Goal: Task Accomplishment & Management: Manage account settings

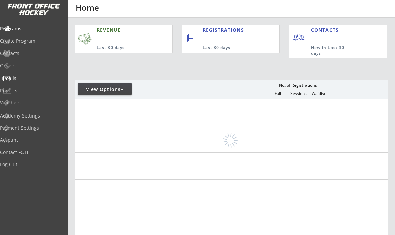
click at [30, 80] on div "Emails" at bounding box center [32, 78] width 60 height 5
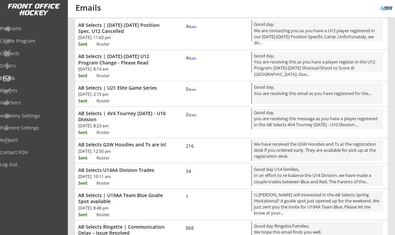
scroll to position [84, 0]
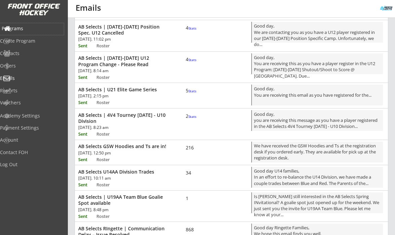
click at [24, 31] on div "Programs" at bounding box center [32, 28] width 60 height 5
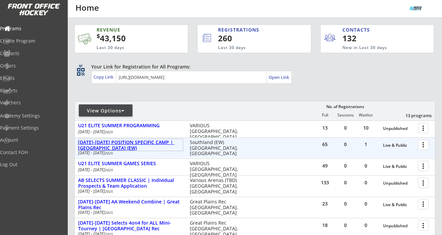
click at [133, 142] on div "AUG 11-14 POSITION SPECIFIC CAMP | Southland (EW)" at bounding box center [130, 145] width 105 height 11
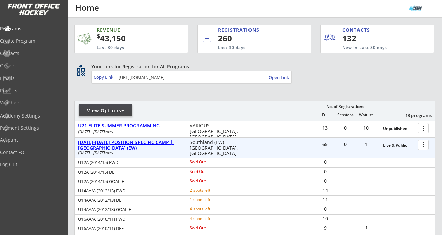
click at [110, 145] on div "AUG 11-14 POSITION SPECIFIC CAMP | Southland (EW)" at bounding box center [130, 145] width 105 height 11
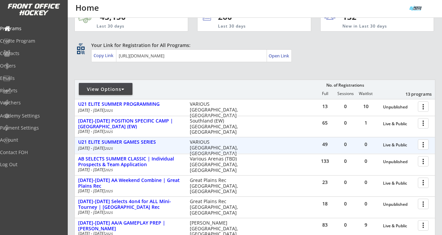
scroll to position [31, 0]
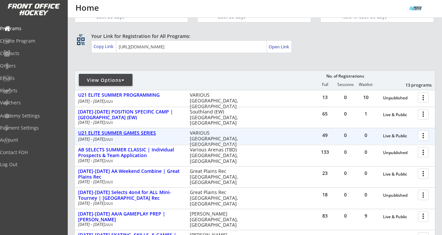
click at [139, 132] on div "U21 ELITE SUMMER GAMES SERIES" at bounding box center [130, 133] width 105 height 6
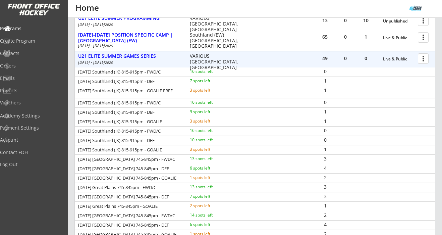
scroll to position [115, 0]
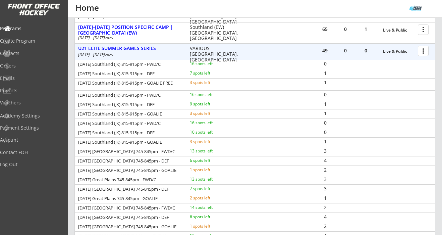
click at [394, 50] on div at bounding box center [425, 51] width 12 height 12
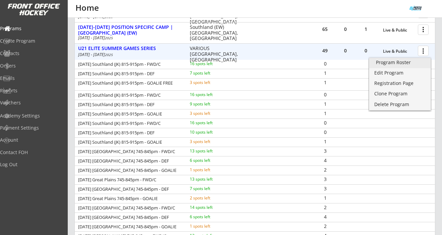
click at [394, 62] on div "Program Roster" at bounding box center [400, 62] width 48 height 5
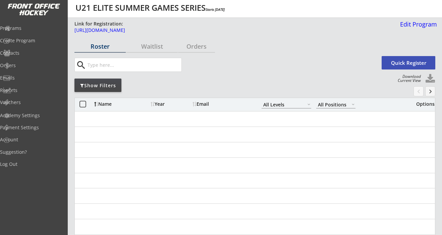
select select ""All Levels""
select select ""All Positions""
select select ""All Levels""
select select ""All Positions""
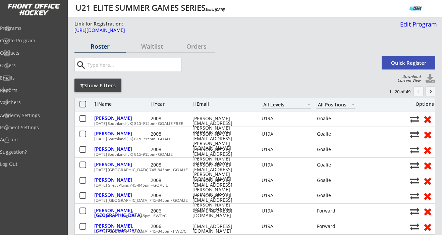
click at [106, 80] on div "Show Filters" at bounding box center [98, 85] width 47 height 13
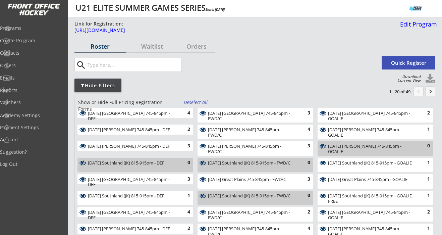
click at [195, 102] on div "Deselect all" at bounding box center [196, 102] width 25 height 7
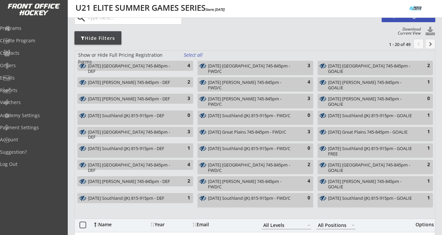
scroll to position [74, 0]
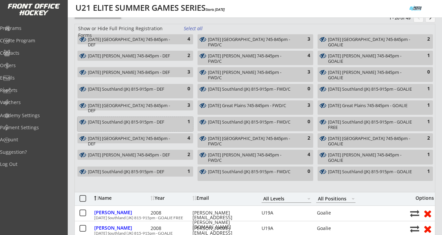
click at [132, 121] on div "[DATE] Southland (JK) 815-915pm - DEF" at bounding box center [131, 122] width 87 height 5
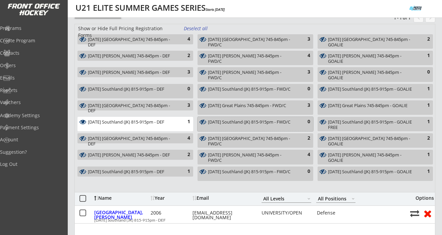
click at [242, 124] on div "[DATE] Southland (JK) 815-915pm - FWD/C" at bounding box center [251, 122] width 87 height 5
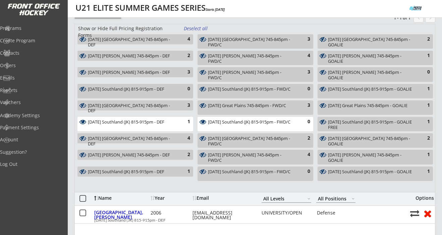
click at [382, 121] on div "[DATE] Southland (JK) 815-915pm - GOALIE FREE" at bounding box center [371, 125] width 87 height 10
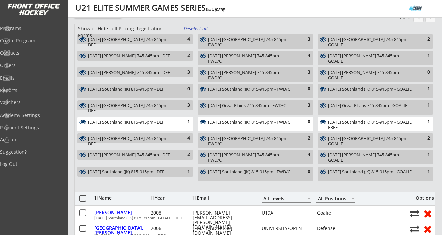
click at [372, 172] on div "[DATE] Southland (JK) 815-915pm - GOALIE" at bounding box center [371, 171] width 87 height 5
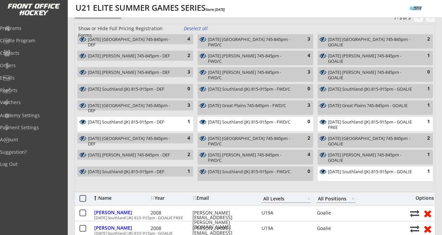
click at [307, 175] on div "Wed Aug 7 Southland (JK) 815-915pm - FWD/C 0" at bounding box center [256, 174] width 116 height 14
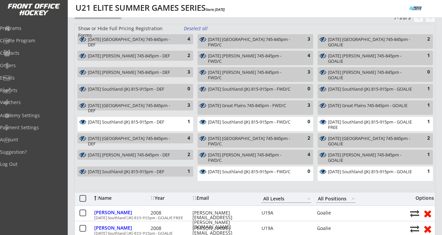
click at [187, 171] on div "1" at bounding box center [183, 171] width 13 height 7
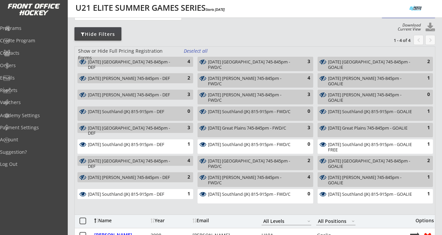
scroll to position [51, 0]
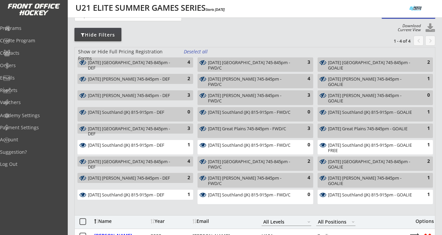
click at [156, 110] on div "Thurs Aug 8 Southland (JK) 815-915pm - DEF" at bounding box center [131, 112] width 87 height 5
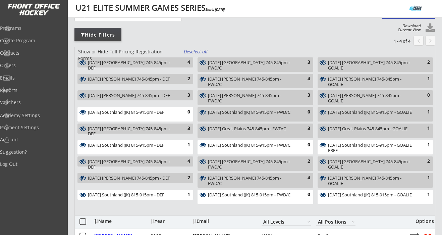
click at [231, 109] on div "Thurs Aug 8 Southland (JK) 815-915pm - FWD/C 0" at bounding box center [256, 114] width 116 height 14
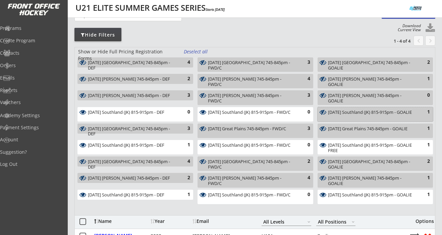
click at [362, 111] on div "Thurs Aug 8 Southland (JK) 815-915pm - GOALIE" at bounding box center [371, 112] width 87 height 5
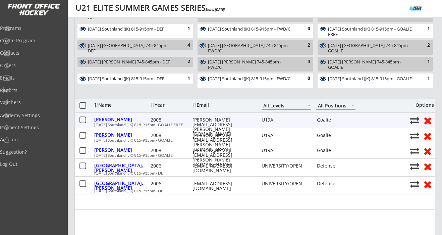
scroll to position [172, 0]
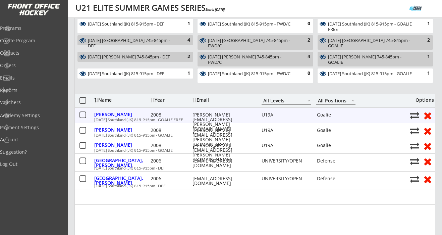
click at [429, 114] on button at bounding box center [428, 115] width 12 height 10
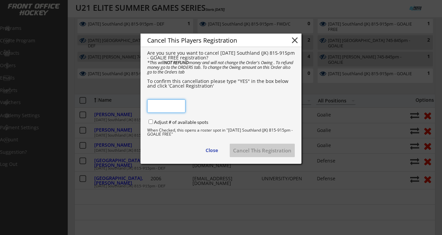
click at [183, 108] on input "input" at bounding box center [166, 105] width 38 height 13
type input "YES"
click at [201, 109] on div "Cancel This Players Registration close Are you sure you want to cancel Tues Aug…" at bounding box center [221, 99] width 161 height 130
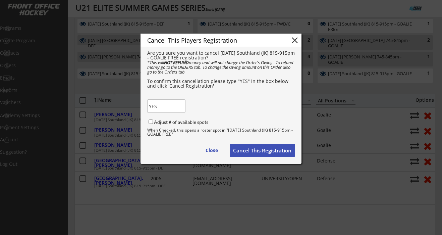
click at [258, 151] on button "Cancel This Registration" at bounding box center [262, 150] width 65 height 13
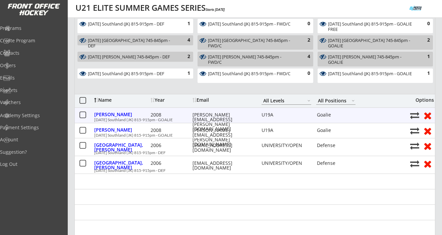
click at [428, 115] on button at bounding box center [428, 115] width 12 height 10
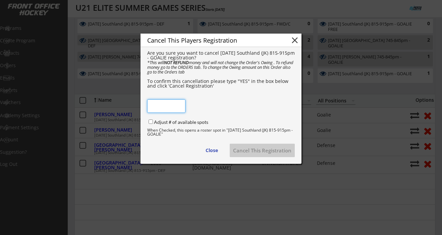
click at [167, 110] on input "input" at bounding box center [166, 105] width 38 height 13
type input "YES"
click at [230, 103] on div "Cancel This Players Registration close Are you sure you want to cancel Wed Aug …" at bounding box center [221, 99] width 161 height 130
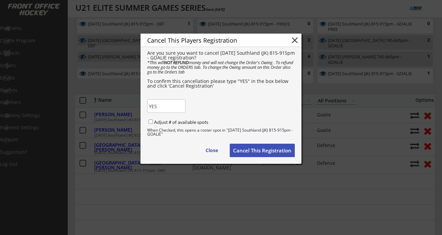
click at [249, 148] on button "Cancel This Registration" at bounding box center [262, 150] width 65 height 13
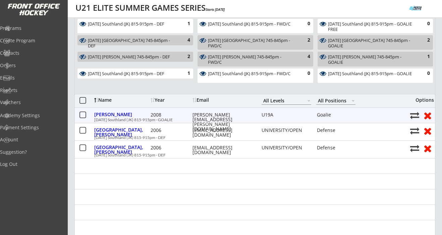
click at [428, 114] on button at bounding box center [428, 115] width 12 height 10
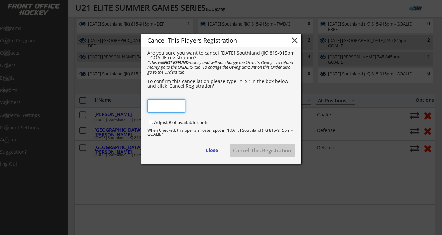
click at [161, 111] on input "input" at bounding box center [166, 105] width 38 height 13
type input "YES"
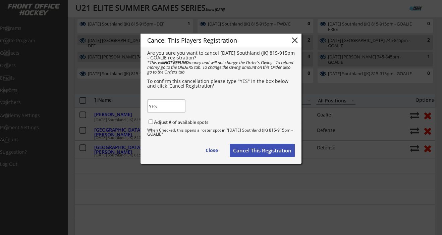
click at [238, 104] on div "Cancel This Players Registration close Are you sure you want to cancel Thurs Au…" at bounding box center [221, 99] width 161 height 130
click at [258, 155] on button "Cancel This Registration" at bounding box center [262, 150] width 65 height 13
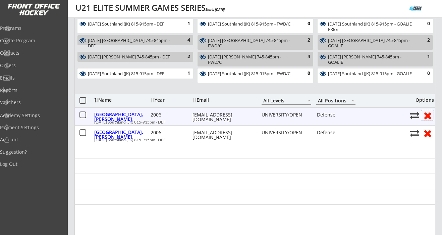
click at [430, 115] on button at bounding box center [428, 115] width 12 height 10
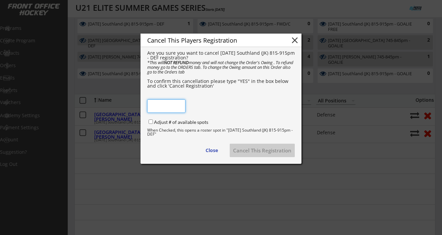
click at [175, 104] on input "input" at bounding box center [166, 105] width 38 height 13
type input "YES"
click at [257, 108] on div "Cancel This Players Registration close Are you sure you want to cancel Tues Aug…" at bounding box center [221, 99] width 161 height 130
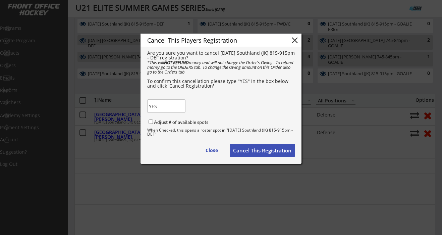
click at [271, 148] on button "Cancel This Registration" at bounding box center [262, 150] width 65 height 13
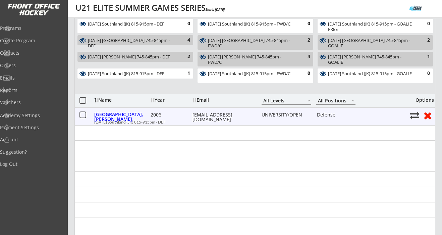
click at [427, 116] on button at bounding box center [428, 115] width 12 height 10
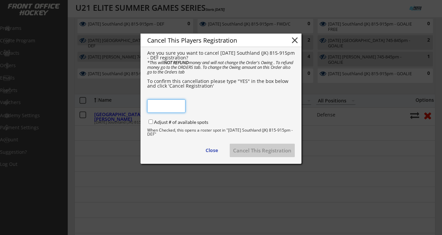
click at [167, 107] on input "input" at bounding box center [166, 105] width 38 height 13
type input "YES"
click at [220, 101] on div "Cancel This Players Registration close Are you sure you want to cancel Wed Aug …" at bounding box center [221, 99] width 161 height 130
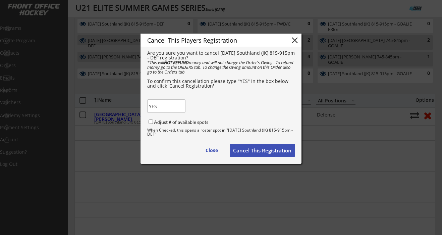
click at [264, 149] on button "Cancel This Registration" at bounding box center [262, 150] width 65 height 13
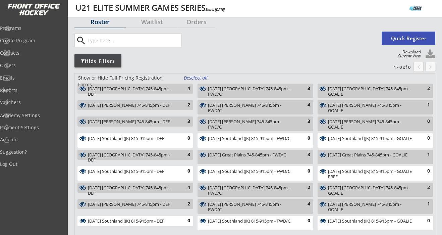
scroll to position [0, 0]
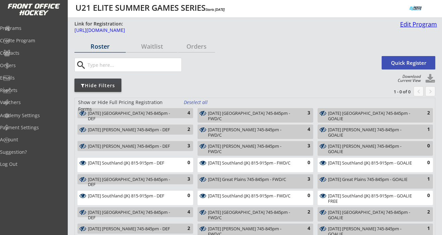
click at [408, 26] on div "Edit Program" at bounding box center [418, 24] width 40 height 6
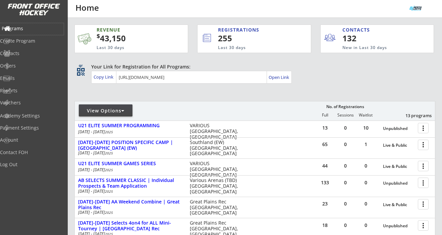
click at [27, 27] on div "Programs" at bounding box center [32, 28] width 60 height 5
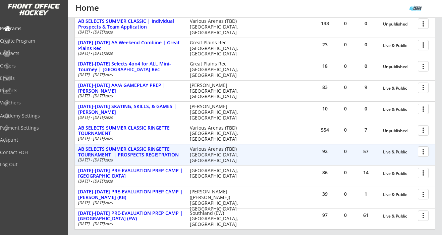
scroll to position [159, 0]
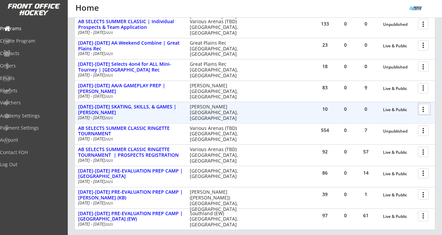
click at [425, 108] on div at bounding box center [425, 109] width 12 height 12
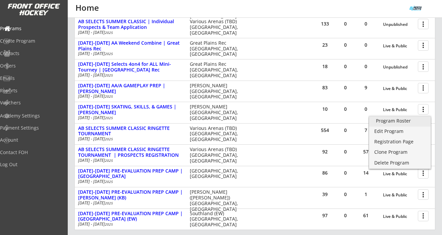
click at [407, 120] on div "Program Roster" at bounding box center [400, 120] width 48 height 5
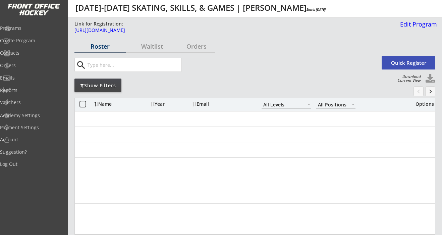
select select ""All Levels""
select select ""All Positions""
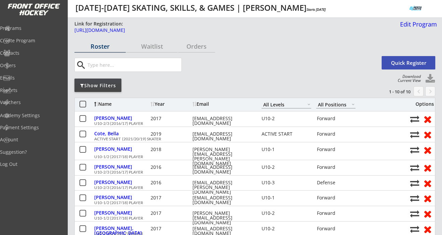
click at [432, 80] on button at bounding box center [431, 79] width 10 height 10
select select ""Player Info""
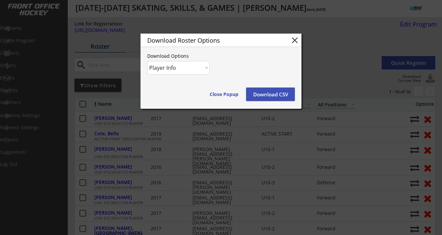
click at [268, 93] on button "Download CSV" at bounding box center [270, 94] width 49 height 13
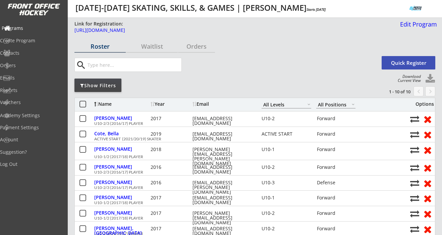
click at [31, 26] on div "Programs" at bounding box center [32, 28] width 60 height 5
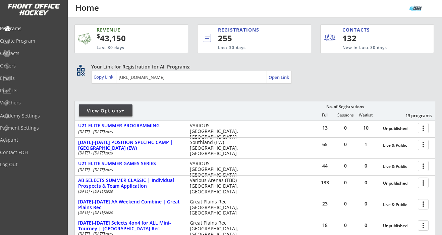
click at [22, 70] on div "Orders" at bounding box center [32, 66] width 64 height 12
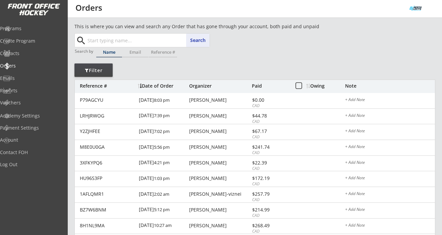
click at [120, 41] on input "text" at bounding box center [148, 40] width 124 height 13
paste input "scott1.allen1@gmail.com"
click at [200, 42] on button "Search" at bounding box center [197, 40] width 23 height 13
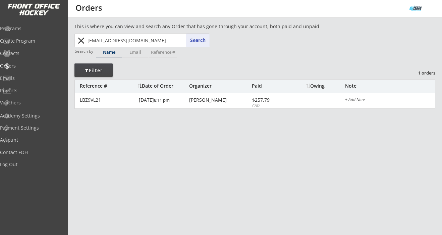
click at [97, 39] on input "scott1.allen1@gmail.com" at bounding box center [148, 40] width 124 height 13
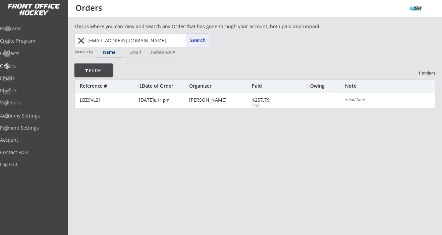
paste input "dorlingcote"
type input "dorlingcote@gmail.com"
click at [207, 45] on button "Search" at bounding box center [197, 40] width 23 height 13
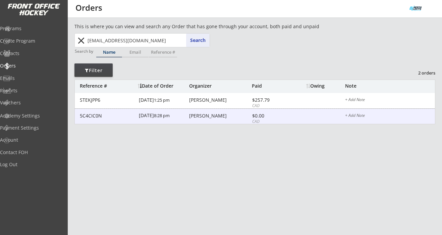
click at [269, 116] on div "$0.00" at bounding box center [270, 115] width 36 height 5
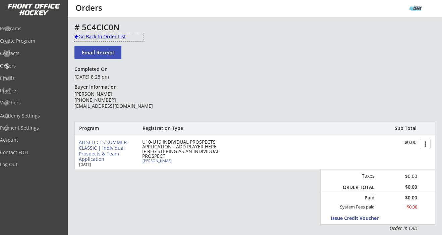
click at [109, 38] on div "Go Back to Order List" at bounding box center [109, 36] width 69 height 7
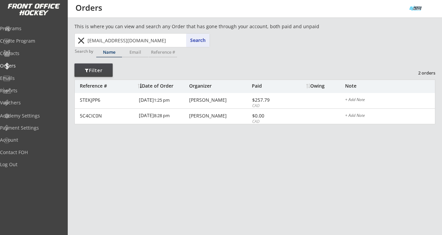
click at [80, 40] on button "close" at bounding box center [81, 40] width 11 height 11
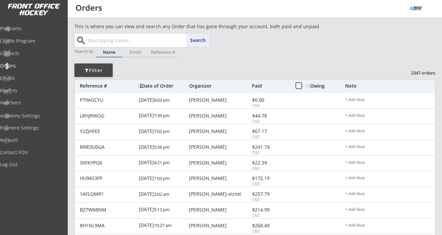
click at [114, 42] on input "text" at bounding box center [148, 40] width 124 height 13
paste input "hartwick.shauna@gmail.com"
type input "hartwick.shauna@gmail.com"
click at [187, 39] on button "Search" at bounding box center [197, 40] width 23 height 13
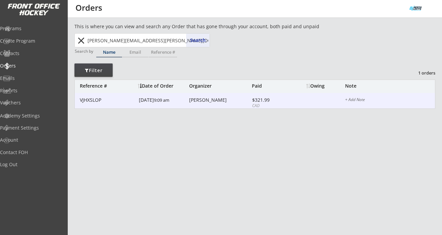
click at [211, 101] on div "Shauna Hartwick" at bounding box center [219, 100] width 61 height 5
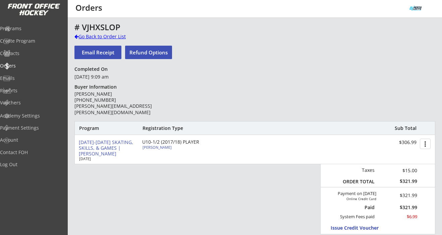
click at [119, 36] on div "Go Back to Order List" at bounding box center [109, 36] width 69 height 7
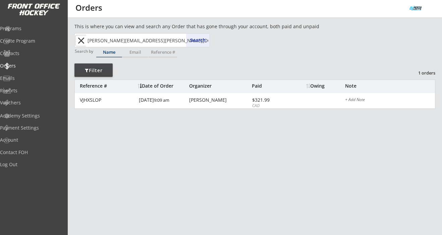
click at [80, 41] on button "close" at bounding box center [81, 40] width 11 height 11
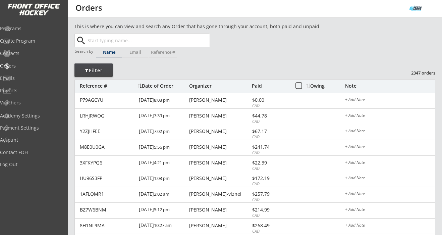
click at [101, 41] on input "text" at bounding box center [148, 40] width 124 height 13
paste input "paulalanh@gmail.com"
type input "paulalanh@gmail.com"
click at [194, 40] on button "Search" at bounding box center [197, 40] width 23 height 13
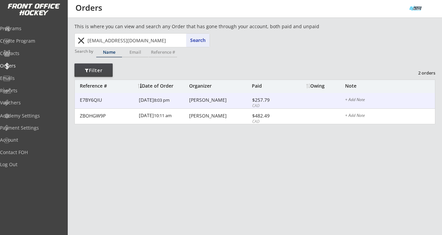
click at [202, 102] on div "Paula Lanh" at bounding box center [219, 100] width 61 height 5
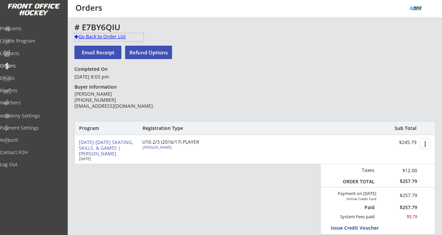
click at [124, 38] on div "Go Back to Order List" at bounding box center [109, 36] width 69 height 7
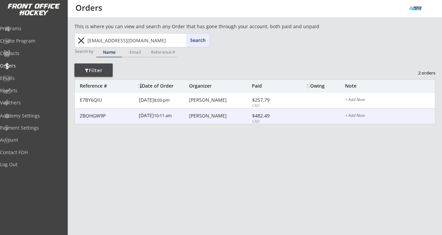
click at [194, 116] on div "Paula Lanh" at bounding box center [219, 115] width 61 height 5
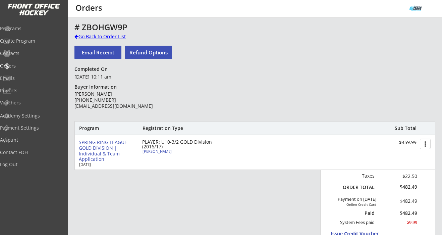
click at [106, 35] on div "Go Back to Order List" at bounding box center [109, 36] width 69 height 7
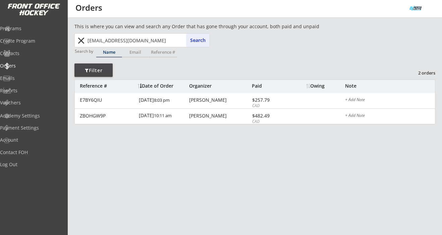
click at [81, 39] on button "close" at bounding box center [81, 40] width 11 height 11
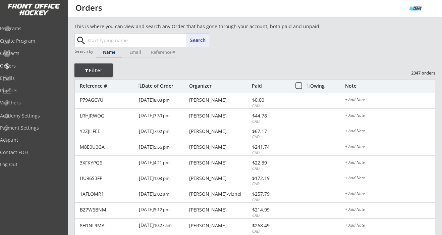
click at [119, 40] on input "text" at bounding box center [148, 40] width 124 height 13
paste input "brettsteph@shaw.ca"
type input "brettsteph@shaw.ca"
click at [203, 47] on div "brettsteph@shaw.ca Search close Search by Name Email Reference #" at bounding box center [143, 47] width 136 height 28
click at [201, 38] on button "Search" at bounding box center [197, 40] width 23 height 13
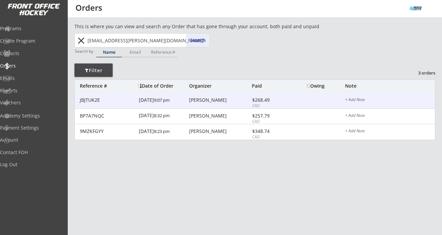
click at [198, 102] on div "Brett Lawrence" at bounding box center [219, 100] width 61 height 5
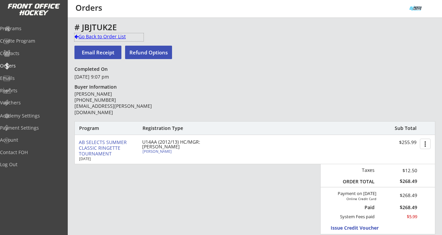
click at [109, 37] on div "Go Back to Order List" at bounding box center [109, 36] width 69 height 7
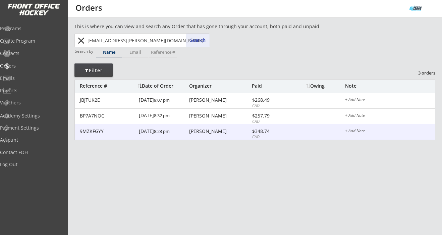
click at [233, 131] on div "Brett Lawrence" at bounding box center [219, 131] width 61 height 5
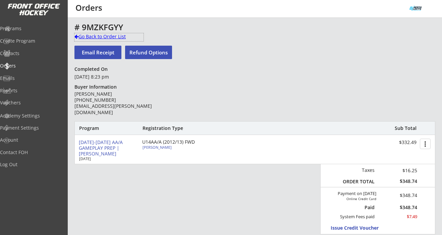
click at [126, 39] on div "Go Back to Order List" at bounding box center [109, 36] width 69 height 7
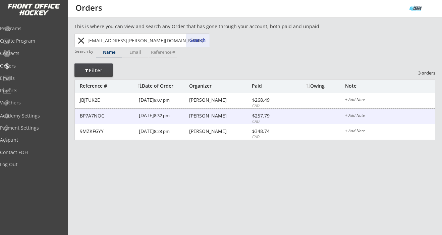
click at [217, 111] on div "BP7A7NQC 1/29/25 8:32 pm Brett Lawrence $257.79 CAD + Add Note" at bounding box center [255, 117] width 361 height 16
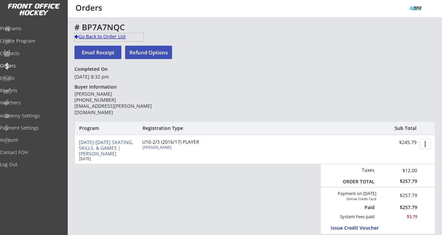
click at [122, 36] on div "Go Back to Order List" at bounding box center [109, 36] width 69 height 7
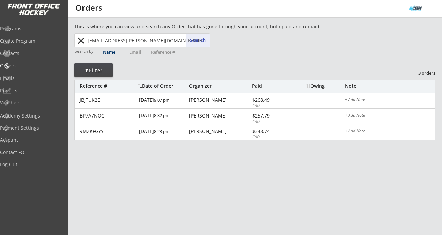
drag, startPoint x: 84, startPoint y: 42, endPoint x: 87, endPoint y: 42, distance: 3.7
click at [83, 42] on button "close" at bounding box center [81, 40] width 11 height 11
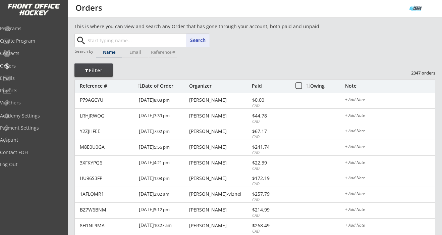
click at [104, 42] on input "text" at bounding box center [148, 40] width 124 height 13
paste input "breannesemler@gmail.com"
click at [202, 40] on button "Search" at bounding box center [197, 40] width 23 height 13
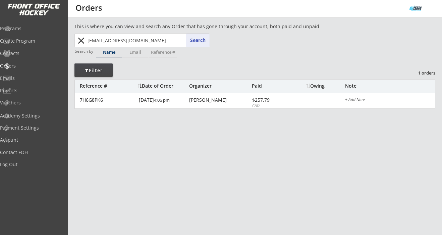
click at [130, 40] on input "breannesemler@gmail.com" at bounding box center [148, 40] width 124 height 13
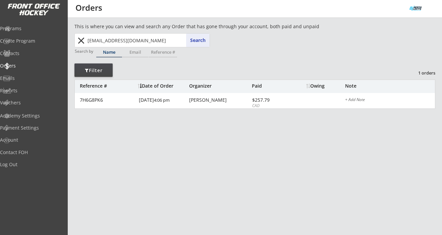
click at [130, 40] on input "breannesemler@gmail.com" at bounding box center [148, 40] width 124 height 13
paste input "jodie-mo@hot"
type input "jodie-mo@hotmail.com"
click at [193, 40] on button "Search" at bounding box center [197, 40] width 23 height 13
click at [198, 40] on button "Search" at bounding box center [197, 40] width 23 height 13
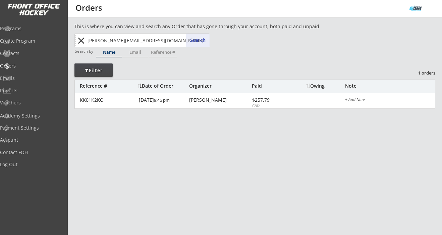
click at [80, 41] on button "close" at bounding box center [81, 40] width 11 height 11
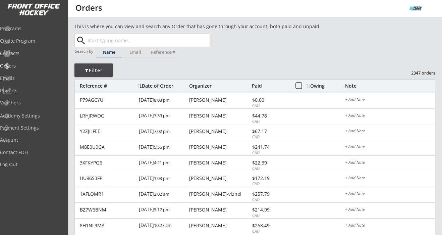
click at [107, 41] on input "text" at bounding box center [148, 40] width 124 height 13
paste input "nikip17@hotmail.com"
type input "nikip17@hotmail.com"
click at [204, 41] on button "Search" at bounding box center [197, 40] width 23 height 13
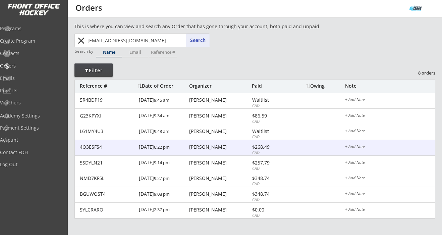
click at [211, 146] on div "Niki Taggart" at bounding box center [219, 147] width 61 height 5
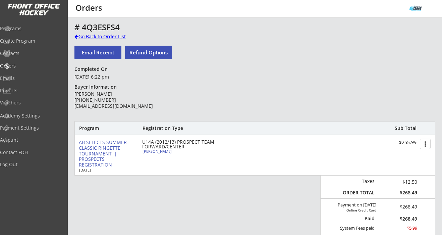
click at [110, 36] on div "Go Back to Order List" at bounding box center [109, 36] width 69 height 7
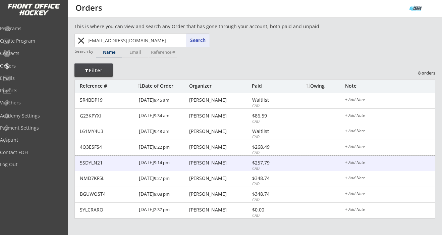
click at [235, 158] on div "5SDYLN21 1/16/25 9:14 pm Niki Taggart $257.79 CAD + Add Note" at bounding box center [255, 164] width 361 height 16
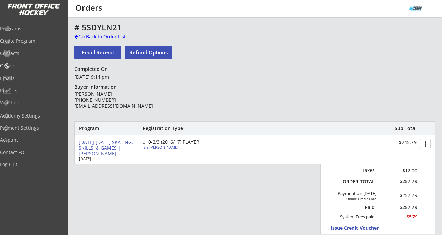
click at [116, 38] on div "Go Back to Order List" at bounding box center [109, 36] width 69 height 7
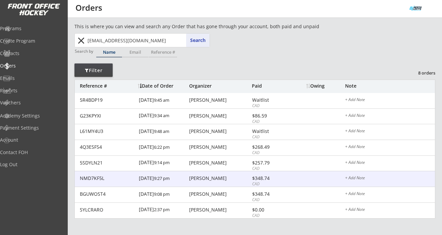
click at [249, 173] on div "NMD7KF5L 1/09/25 9:27 pm Niki Taggart $348.74 CAD + Add Note" at bounding box center [255, 179] width 361 height 16
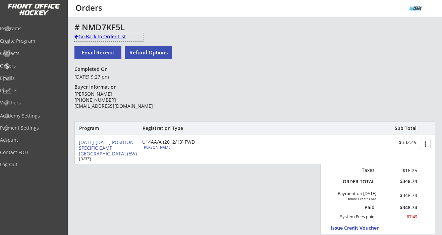
click at [116, 35] on div "Go Back to Order List" at bounding box center [109, 36] width 69 height 7
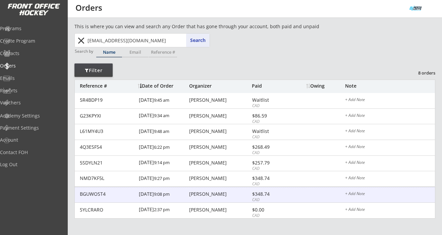
click at [229, 191] on div "BGUWOST4 1/09/25 9:08 pm Niki Taggart $348.74 CAD + Add Note" at bounding box center [255, 195] width 361 height 16
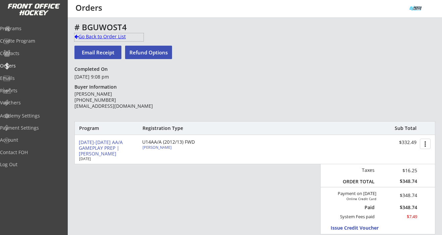
click at [116, 38] on div "Go Back to Order List" at bounding box center [109, 36] width 69 height 7
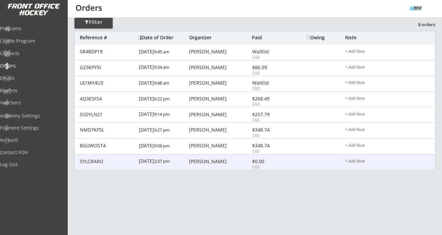
click at [228, 162] on div "Niki Taggart" at bounding box center [219, 161] width 61 height 5
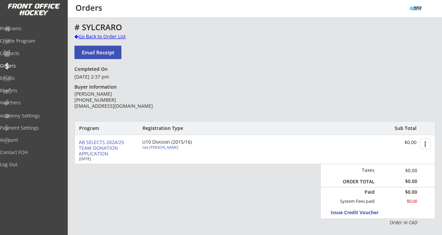
click at [111, 33] on div "Go Back to Order List" at bounding box center [109, 36] width 69 height 7
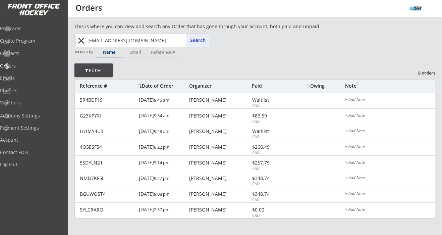
click at [83, 42] on button "close" at bounding box center [81, 40] width 11 height 11
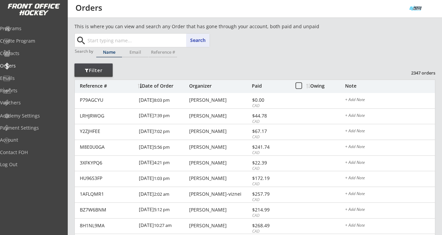
click at [134, 39] on input "text" at bounding box center [148, 40] width 124 height 13
paste input "cmtoews1@gmail.com"
type input "cmtoews1@gmail.com"
click at [199, 39] on button "Search" at bounding box center [197, 40] width 23 height 13
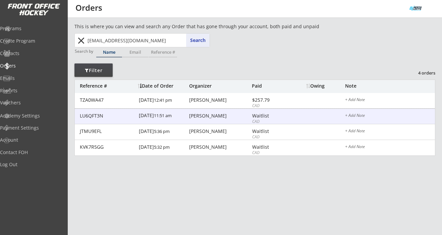
click at [200, 114] on div "Carly Toews" at bounding box center [219, 115] width 61 height 5
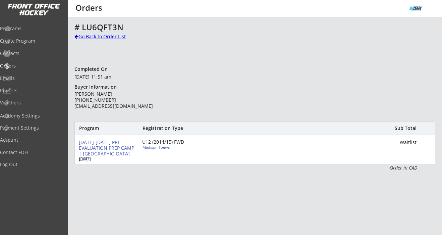
click at [109, 39] on div "Go Back to Order List" at bounding box center [109, 36] width 69 height 7
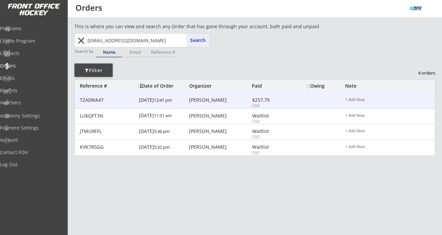
click at [272, 98] on div "$257.79" at bounding box center [270, 100] width 36 height 5
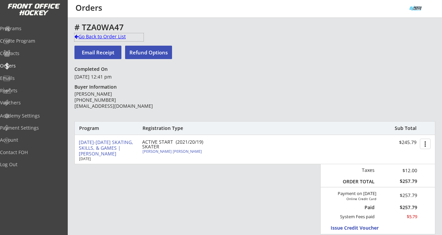
click at [114, 38] on div "Go Back to Order List" at bounding box center [109, 36] width 69 height 7
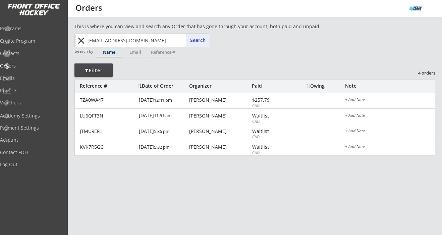
click at [83, 37] on button "close" at bounding box center [81, 40] width 11 height 11
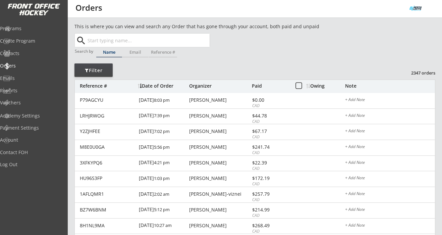
click at [92, 39] on input "text" at bounding box center [148, 40] width 124 height 13
paste input "turnerbill12@gmail.com"
type input "turnerbill12@gmail.com"
click at [192, 45] on button "Search" at bounding box center [197, 40] width 23 height 13
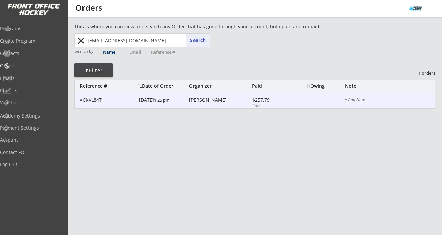
click at [243, 103] on div "Bill Turner" at bounding box center [219, 100] width 61 height 5
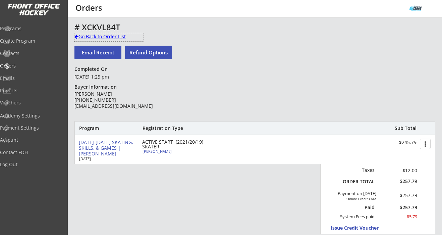
click at [101, 37] on div "Go Back to Order List" at bounding box center [109, 36] width 69 height 7
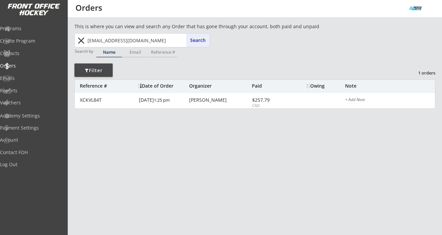
click at [82, 39] on button "close" at bounding box center [81, 40] width 11 height 11
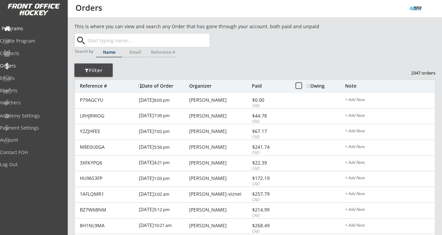
click at [36, 27] on div "Programs" at bounding box center [32, 28] width 60 height 5
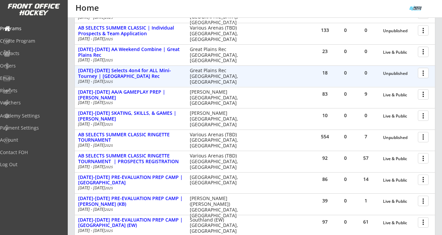
scroll to position [154, 0]
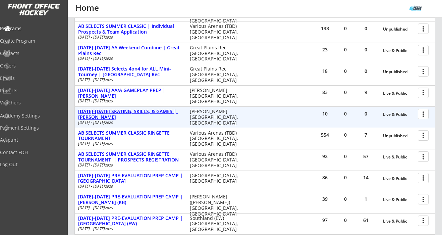
click at [154, 112] on div "[DATE]-[DATE] SKATING, SKILLS, & GAMES | [PERSON_NAME]" at bounding box center [130, 114] width 105 height 11
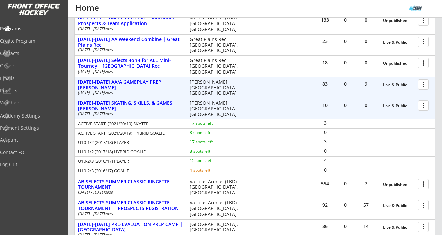
scroll to position [163, 0]
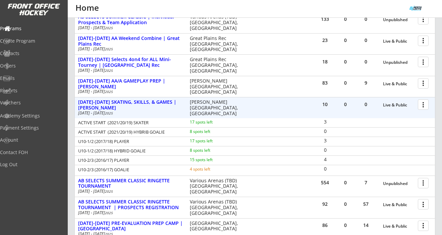
click at [420, 106] on div at bounding box center [425, 104] width 12 height 12
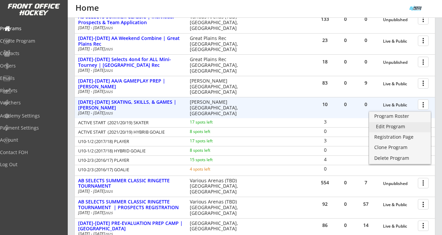
click at [394, 129] on div "Edit Program" at bounding box center [400, 126] width 48 height 5
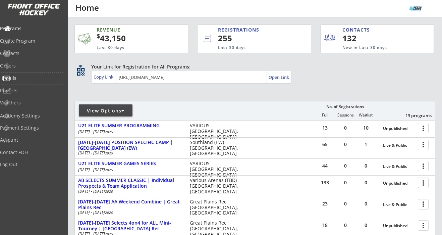
click at [19, 78] on div "Emails" at bounding box center [32, 78] width 60 height 5
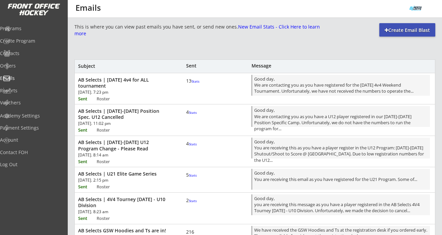
click at [405, 28] on div "Create Email Blast" at bounding box center [408, 30] width 56 height 7
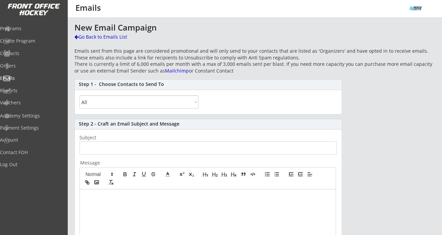
click at [124, 100] on select "All By Specific Programs Within Birth Year Range" at bounding box center [139, 101] width 119 height 13
select select ""Within Birth Year Range""
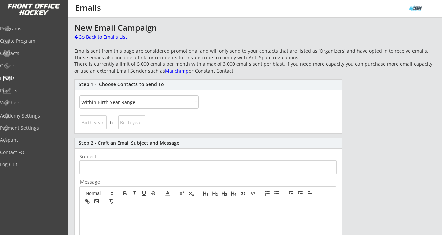
click at [98, 124] on input "input" at bounding box center [93, 121] width 27 height 13
type input "2021"
click at [135, 121] on input "input" at bounding box center [131, 121] width 27 height 13
type input "2016"
click at [211, 118] on div "to" at bounding box center [208, 123] width 267 height 19
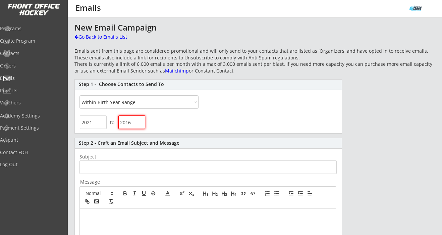
click at [251, 117] on div "to" at bounding box center [208, 123] width 267 height 19
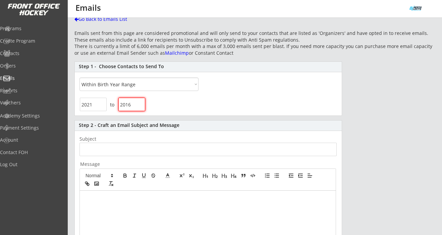
scroll to position [7, 0]
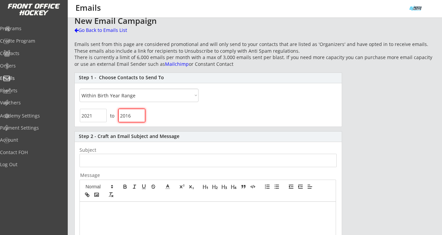
click at [137, 162] on input "input" at bounding box center [208, 160] width 257 height 13
click at [121, 164] on input "input" at bounding box center [208, 160] width 257 height 13
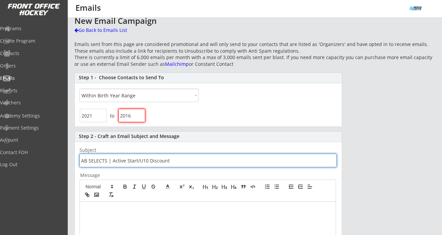
click at [151, 198] on div at bounding box center [208, 191] width 256 height 22
type input "AB SELECTS | Active Start/U10 Discount to Registrants"
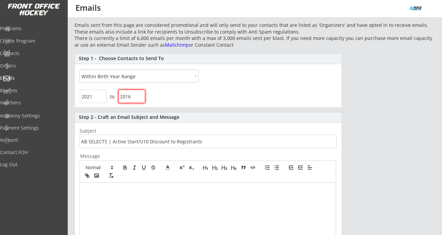
scroll to position [26, 0]
click at [31, 27] on div "Programs" at bounding box center [32, 28] width 60 height 5
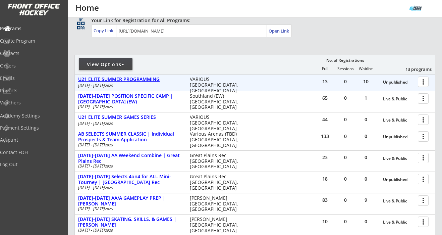
scroll to position [47, 0]
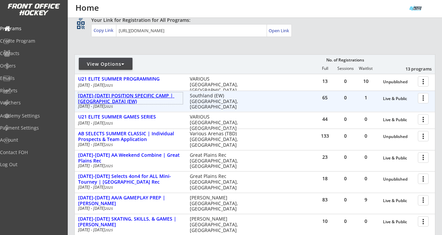
click at [152, 97] on div "[DATE]-[DATE] POSITION SPECIFIC CAMP | [GEOGRAPHIC_DATA] (EW)" at bounding box center [130, 98] width 105 height 11
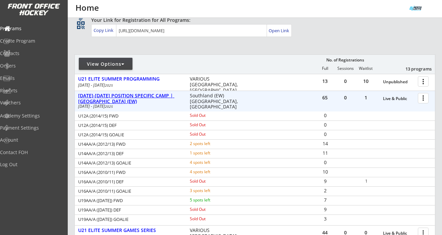
click at [152, 97] on div "[DATE]-[DATE] POSITION SPECIFIC CAMP | [GEOGRAPHIC_DATA] (EW)" at bounding box center [130, 98] width 105 height 11
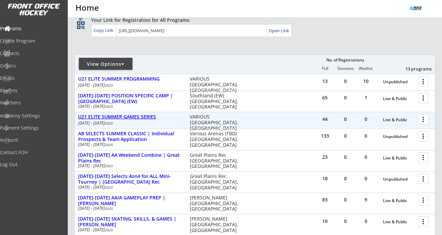
click at [144, 117] on div "U21 ELITE SUMMER GAMES SERIES" at bounding box center [130, 117] width 105 height 6
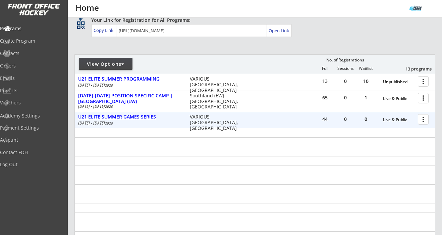
click at [144, 117] on div "U21 ELITE SUMMER GAMES SERIES" at bounding box center [130, 117] width 105 height 6
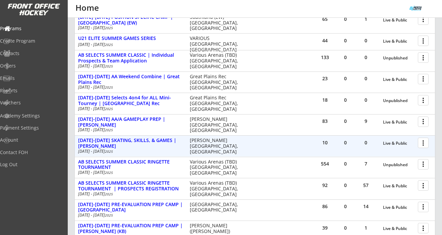
scroll to position [125, 0]
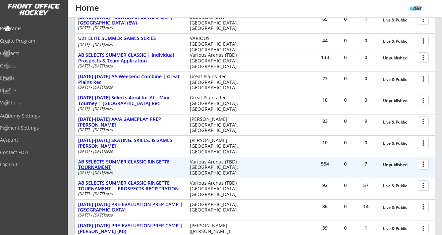
click at [156, 164] on div "AB SELECTS SUMMER CLASSIC RINGETTE TOURNAMENT" at bounding box center [130, 164] width 105 height 11
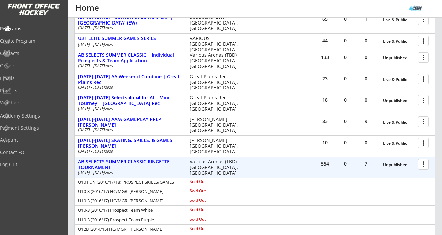
click at [424, 166] on div at bounding box center [425, 164] width 12 height 12
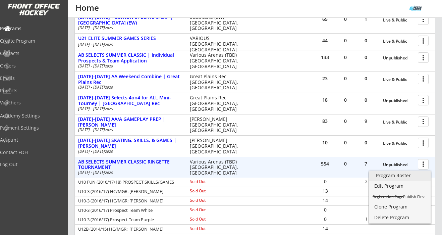
click at [407, 174] on div "Program Roster" at bounding box center [400, 175] width 48 height 5
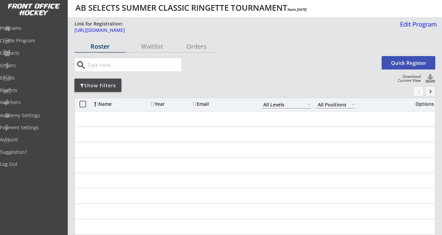
select select ""All Levels""
select select ""All Positions""
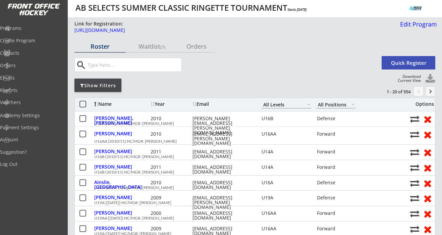
click at [158, 106] on div "Year" at bounding box center [171, 104] width 40 height 5
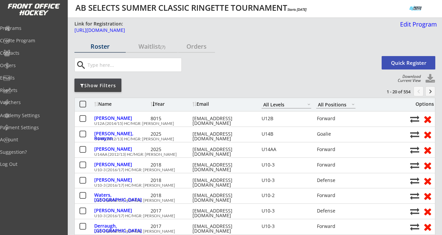
click at [162, 104] on div "Year" at bounding box center [171, 104] width 40 height 5
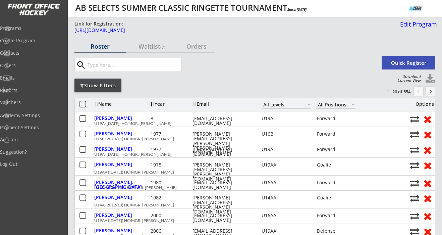
click at [162, 104] on div "Year" at bounding box center [171, 104] width 40 height 5
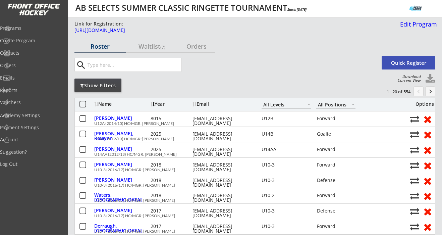
click at [431, 77] on button at bounding box center [431, 79] width 10 height 10
select select ""Player Info""
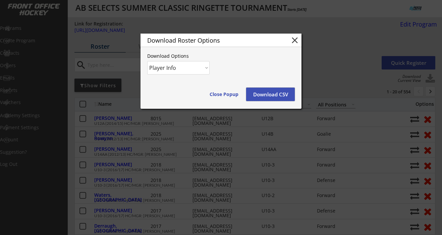
click at [271, 94] on button "Download CSV" at bounding box center [270, 94] width 49 height 13
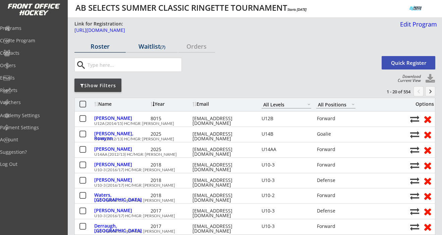
click at [146, 47] on div "Waitlist (7)" at bounding box center [151, 46] width 51 height 6
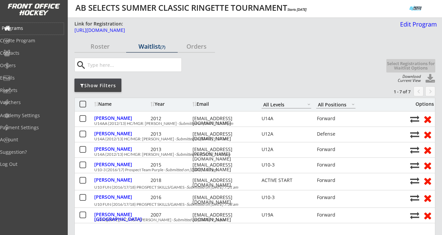
click at [27, 26] on div "Programs" at bounding box center [32, 28] width 60 height 5
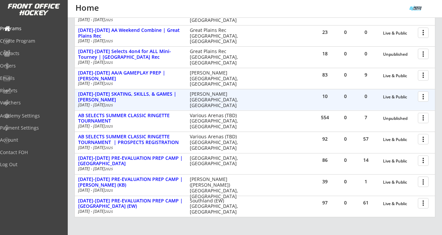
scroll to position [175, 0]
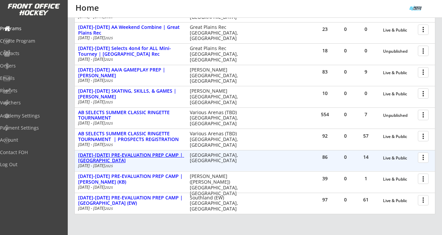
click at [158, 157] on div "[DATE]-[DATE] PRE-EVALUATION PREP CAMP | [GEOGRAPHIC_DATA]" at bounding box center [130, 157] width 105 height 11
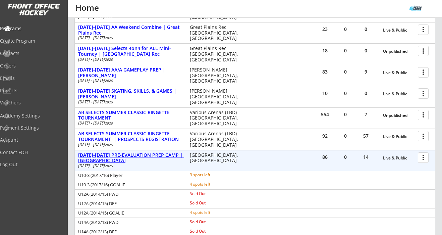
click at [158, 157] on div "[DATE]-[DATE] PRE-EVALUATION PREP CAMP | [GEOGRAPHIC_DATA]" at bounding box center [130, 157] width 105 height 11
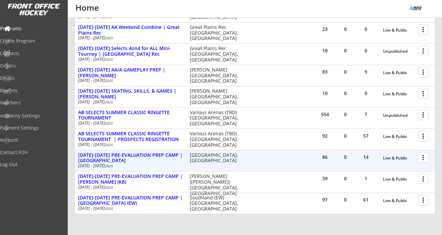
click at [425, 156] on div at bounding box center [425, 157] width 12 height 12
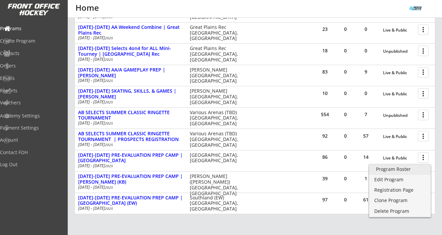
click at [418, 168] on div "Program Roster" at bounding box center [400, 169] width 48 height 5
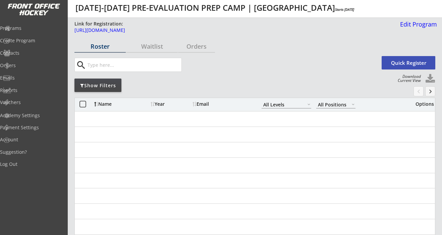
select select ""All Levels""
select select ""All Positions""
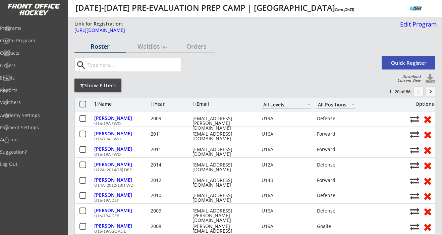
click at [432, 76] on button at bounding box center [431, 79] width 10 height 10
select select ""Player Info""
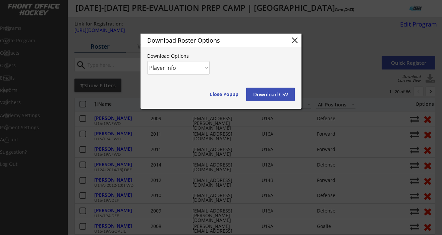
click at [281, 97] on button "Download CSV" at bounding box center [270, 94] width 49 height 13
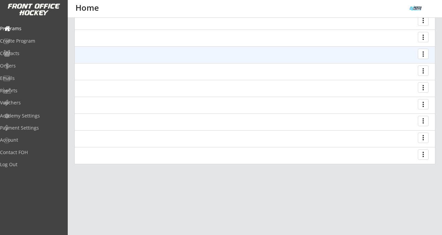
scroll to position [164, 0]
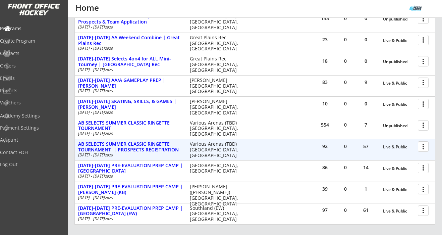
click at [421, 147] on div at bounding box center [425, 146] width 12 height 12
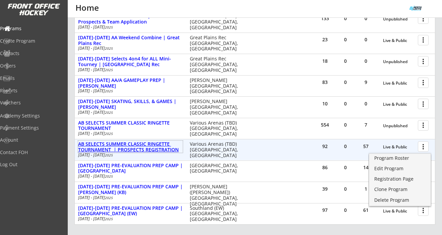
click at [129, 146] on div "AB SELECTS SUMMER CLASSIC RINGETTE TOURNAMENT | PROSPECTS REGISTRATION" at bounding box center [130, 146] width 105 height 11
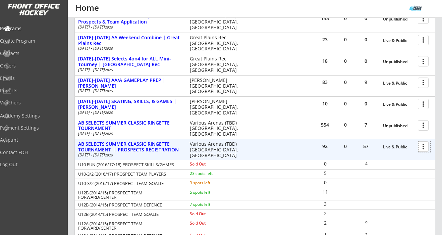
click at [425, 147] on div at bounding box center [425, 146] width 12 height 12
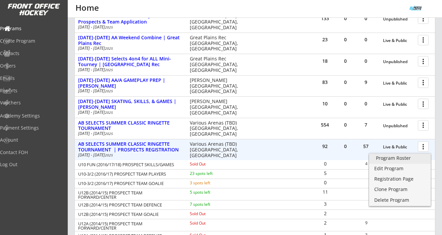
click at [406, 158] on div "Program Roster" at bounding box center [400, 158] width 48 height 5
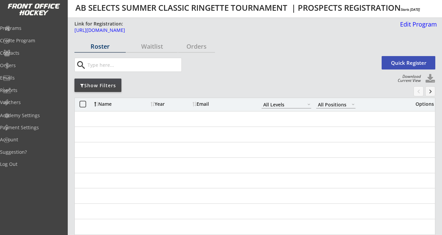
select select ""All Levels""
select select ""All Positions""
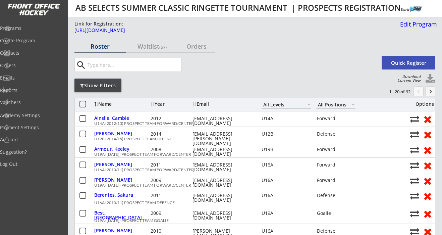
click at [431, 77] on button at bounding box center [431, 79] width 10 height 10
select select ""Player Info""
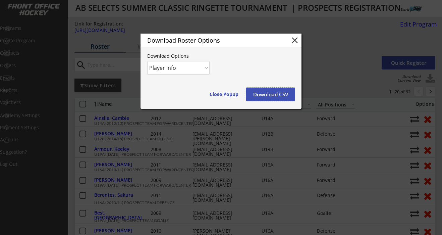
click at [272, 89] on button "Download CSV" at bounding box center [270, 94] width 49 height 13
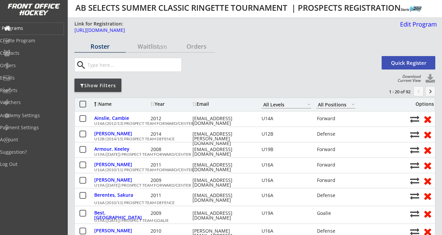
click at [29, 26] on div "Programs" at bounding box center [32, 28] width 60 height 5
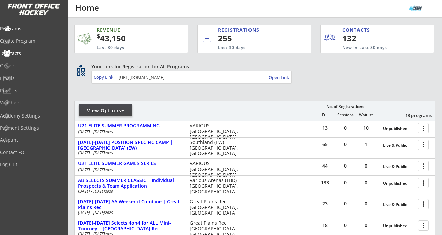
click at [26, 54] on div "Contacts" at bounding box center [32, 53] width 60 height 5
select select ""Players""
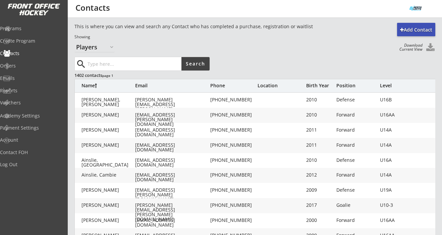
click at [430, 45] on button at bounding box center [431, 47] width 10 height 9
click at [312, 47] on div "This is where you can view and search any Contact who has completed a purchase,…" at bounding box center [234, 37] width 318 height 29
click at [429, 47] on button at bounding box center [431, 47] width 10 height 9
click at [28, 29] on div "Programs" at bounding box center [32, 28] width 60 height 5
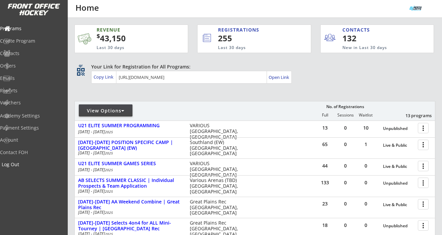
click at [29, 162] on div "Log Out" at bounding box center [32, 164] width 60 height 5
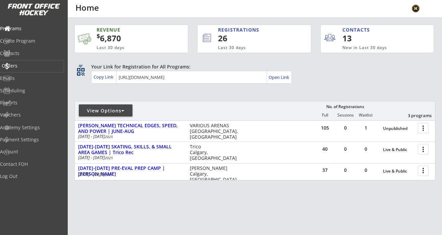
click at [25, 63] on div "Orders" at bounding box center [32, 65] width 60 height 5
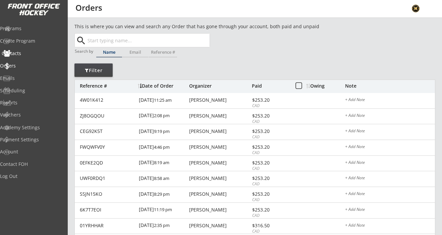
click at [24, 51] on div "Contacts" at bounding box center [32, 53] width 60 height 5
select select ""Players""
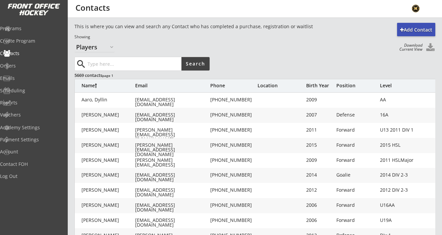
click at [431, 48] on button at bounding box center [431, 47] width 10 height 9
click at [34, 31] on div "Programs" at bounding box center [32, 29] width 64 height 12
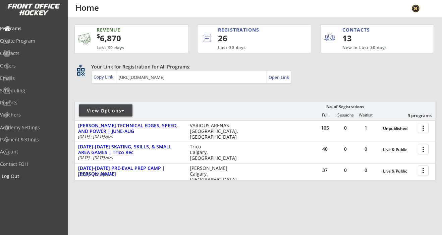
click at [25, 175] on div "Log Out" at bounding box center [32, 176] width 60 height 5
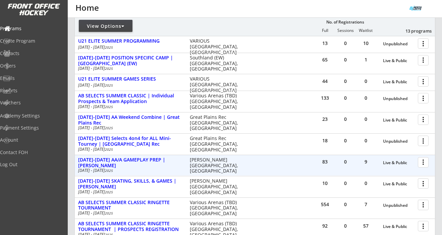
scroll to position [86, 0]
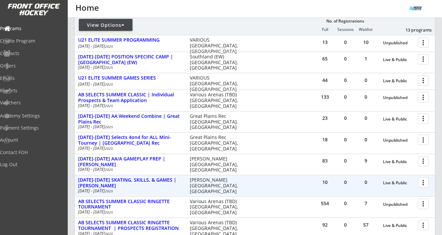
click at [423, 182] on div at bounding box center [425, 182] width 12 height 12
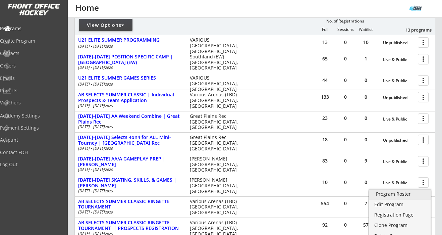
click at [394, 192] on div "Program Roster" at bounding box center [400, 194] width 48 height 5
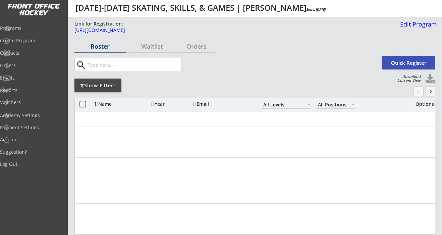
select select ""All Levels""
select select ""All Positions""
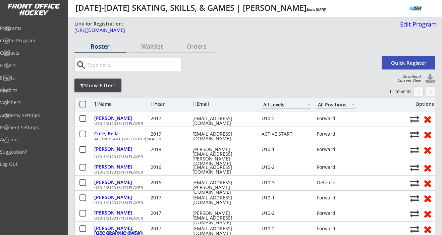
click at [415, 23] on div "Edit Program" at bounding box center [418, 24] width 40 height 6
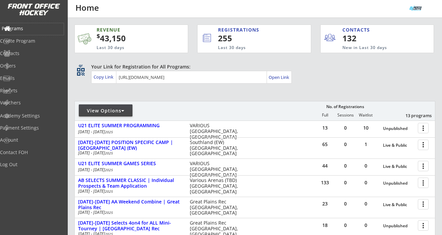
click at [38, 31] on div "Programs" at bounding box center [32, 28] width 60 height 5
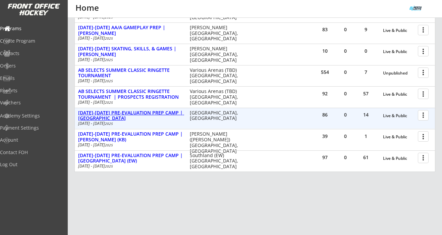
scroll to position [216, 0]
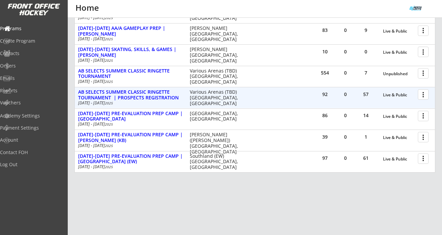
click at [424, 95] on div at bounding box center [425, 94] width 12 height 12
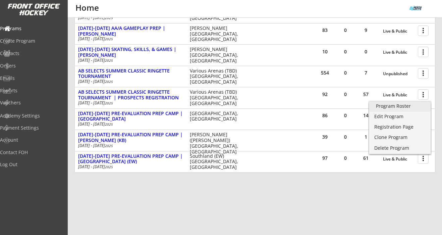
click at [405, 107] on div "Program Roster" at bounding box center [400, 106] width 48 height 5
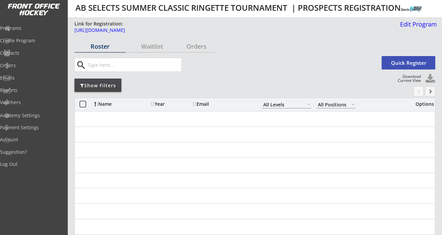
select select ""All Levels""
select select ""All Positions""
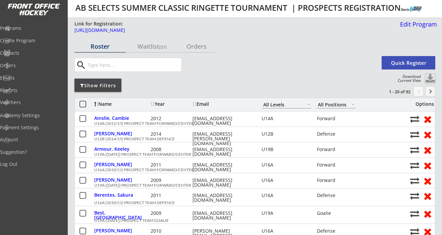
click at [431, 76] on button at bounding box center [431, 79] width 10 height 10
select select ""Player Info""
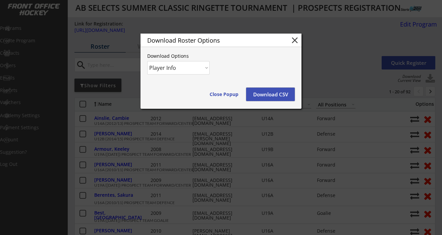
click at [282, 94] on button "Download CSV" at bounding box center [270, 94] width 49 height 13
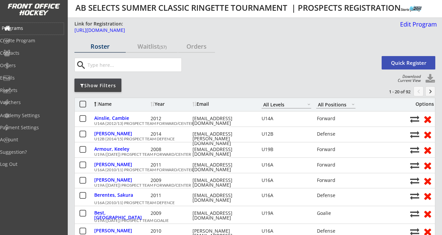
click at [28, 29] on div "Programs" at bounding box center [32, 28] width 60 height 5
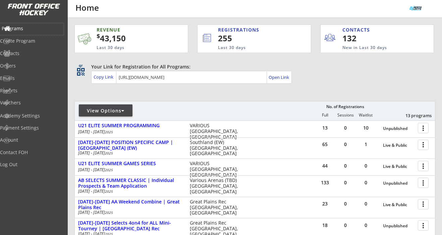
click at [30, 30] on div "Programs" at bounding box center [32, 28] width 60 height 5
